Goal: Task Accomplishment & Management: Use online tool/utility

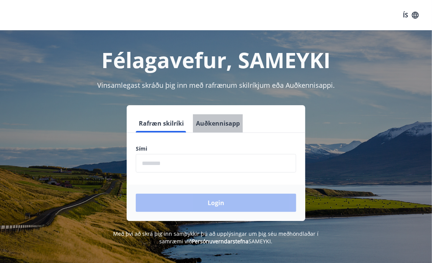
click at [219, 125] on button "Auðkennisapp" at bounding box center [218, 123] width 50 height 18
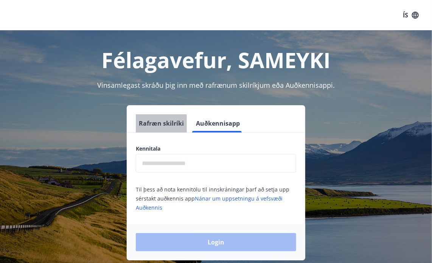
click at [156, 125] on button "Rafræn skilríki" at bounding box center [161, 123] width 51 height 18
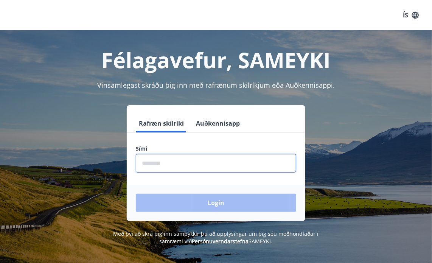
click at [171, 163] on input "phone" at bounding box center [216, 163] width 160 height 19
type input "********"
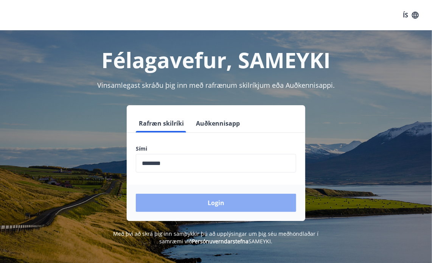
click at [208, 204] on button "Login" at bounding box center [216, 203] width 160 height 18
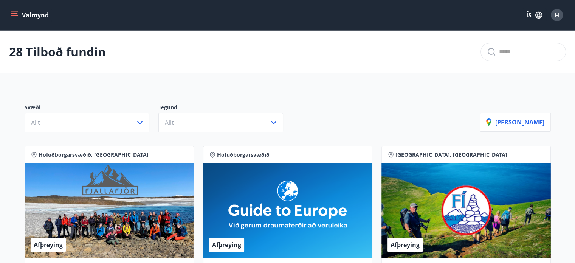
click at [15, 15] on icon "menu" at bounding box center [15, 15] width 8 height 8
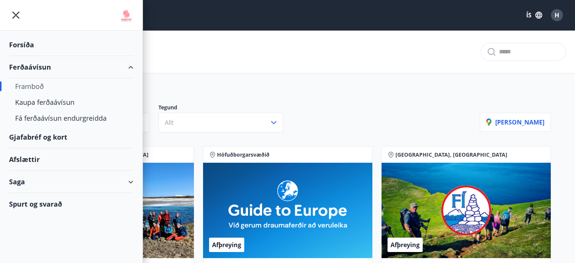
click at [21, 51] on div "Forsíða" at bounding box center [71, 45] width 124 height 22
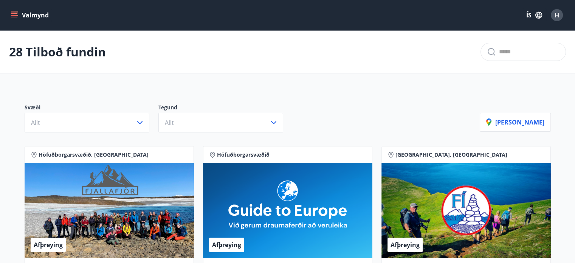
click at [39, 16] on button "Valmynd" at bounding box center [30, 15] width 43 height 14
click at [438, 18] on span "H" at bounding box center [557, 15] width 12 height 12
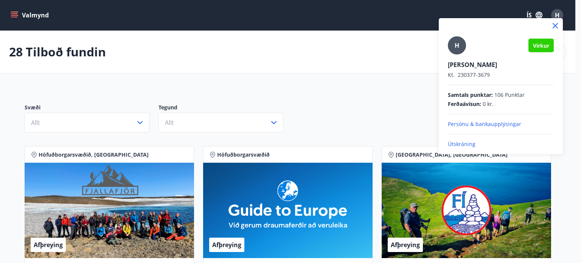
click at [327, 97] on div at bounding box center [290, 131] width 581 height 263
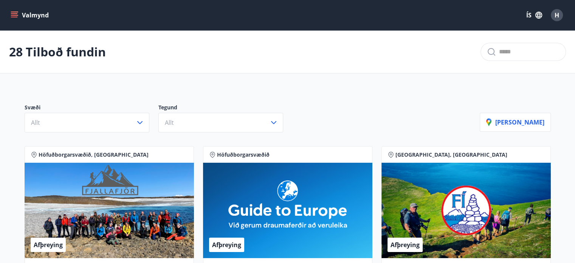
click at [17, 15] on icon "menu" at bounding box center [15, 15] width 8 height 1
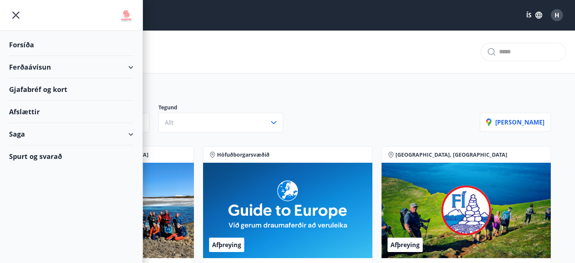
click at [132, 70] on div "Ferðaávísun" at bounding box center [71, 67] width 124 height 22
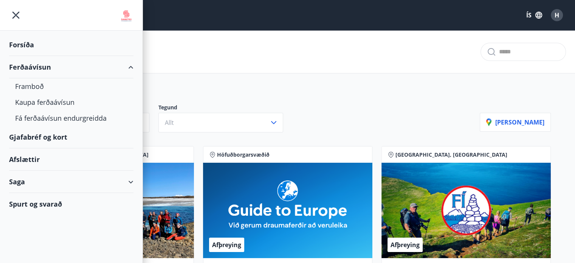
click at [132, 70] on div "Ferðaávísun" at bounding box center [71, 67] width 124 height 22
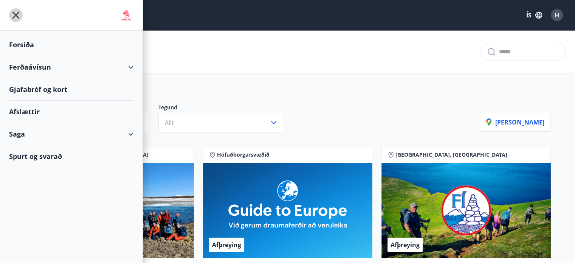
click at [15, 19] on icon "menu" at bounding box center [16, 15] width 14 height 14
